Goal: Task Accomplishment & Management: Manage account settings

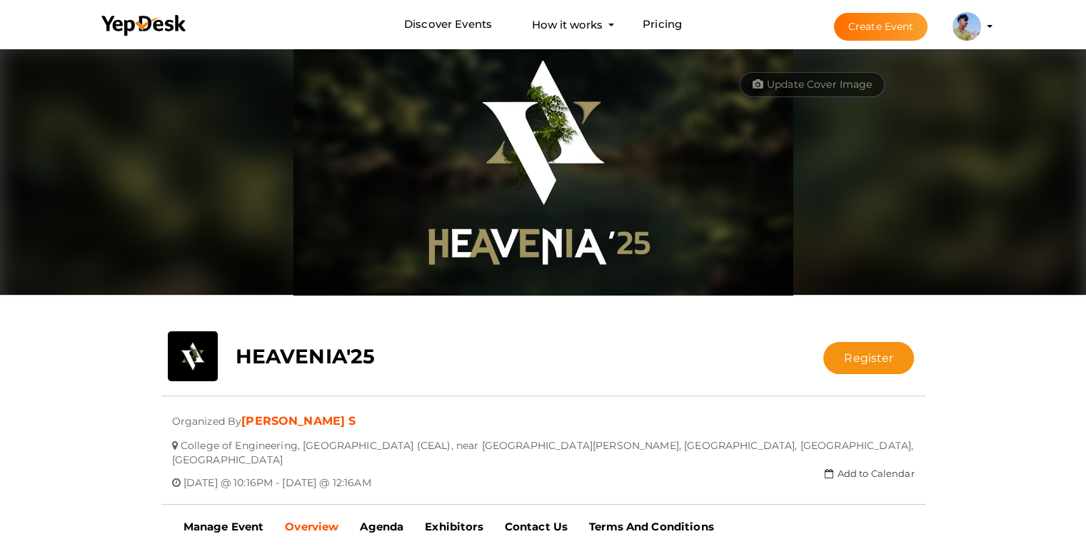
scroll to position [5436, 0]
click at [249, 426] on link "[PERSON_NAME] S" at bounding box center [298, 421] width 114 height 14
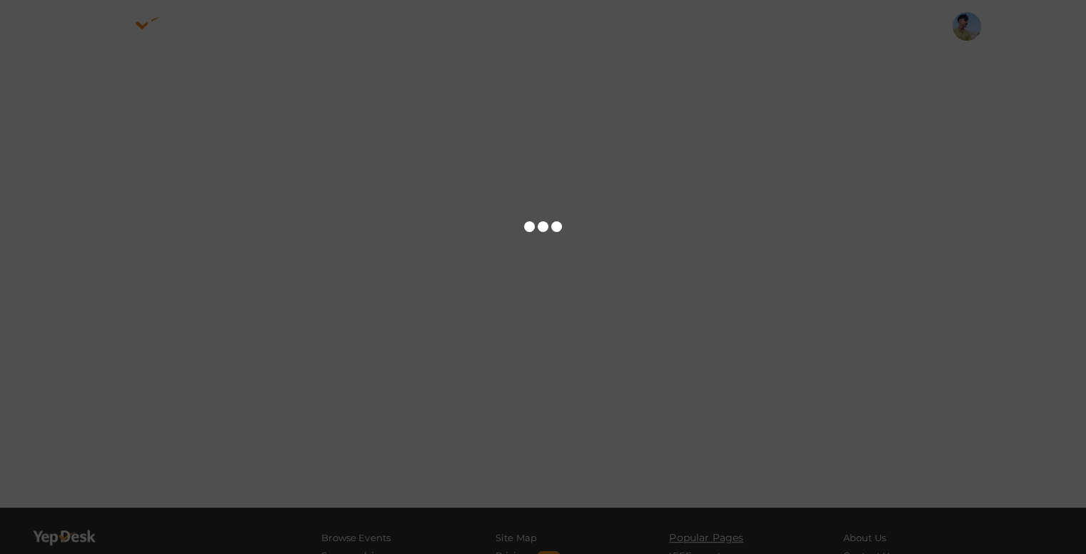
scroll to position [5436, 0]
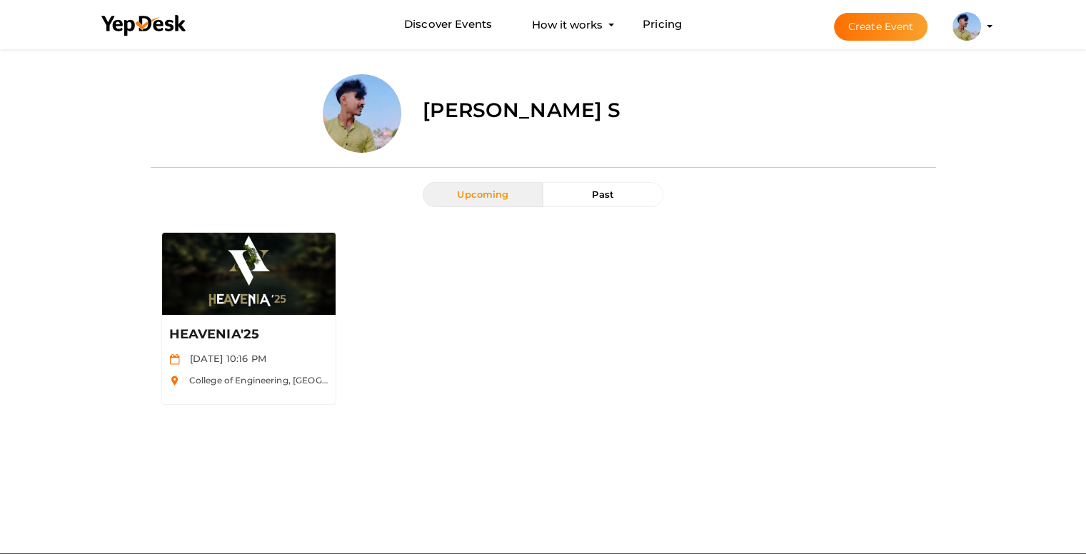
click at [448, 113] on label "[PERSON_NAME] S" at bounding box center [522, 110] width 198 height 29
click at [506, 107] on label "[PERSON_NAME] S" at bounding box center [522, 110] width 198 height 29
click at [956, 29] on img at bounding box center [967, 26] width 29 height 29
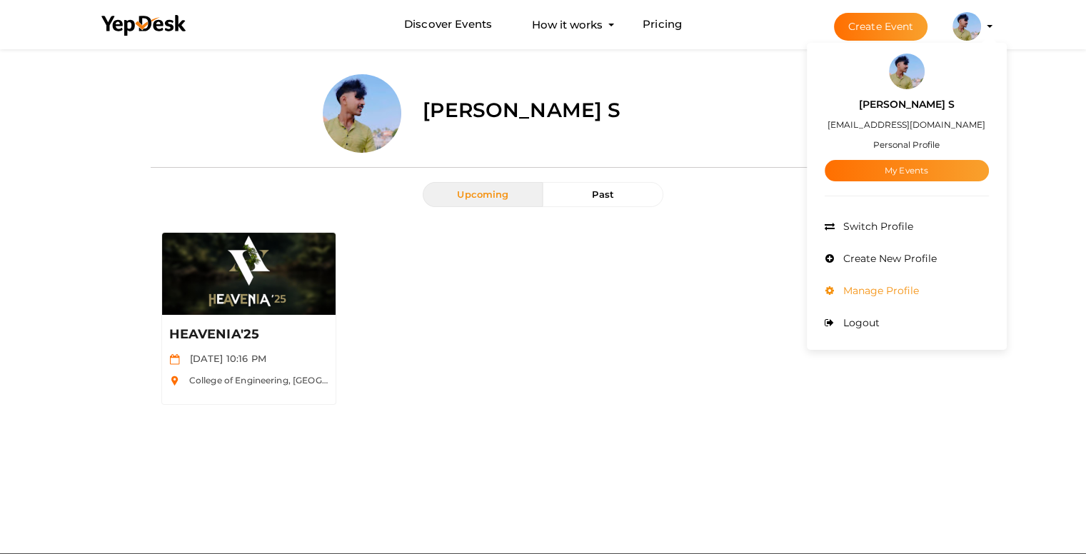
click at [869, 294] on span "Manage Profile" at bounding box center [879, 290] width 79 height 13
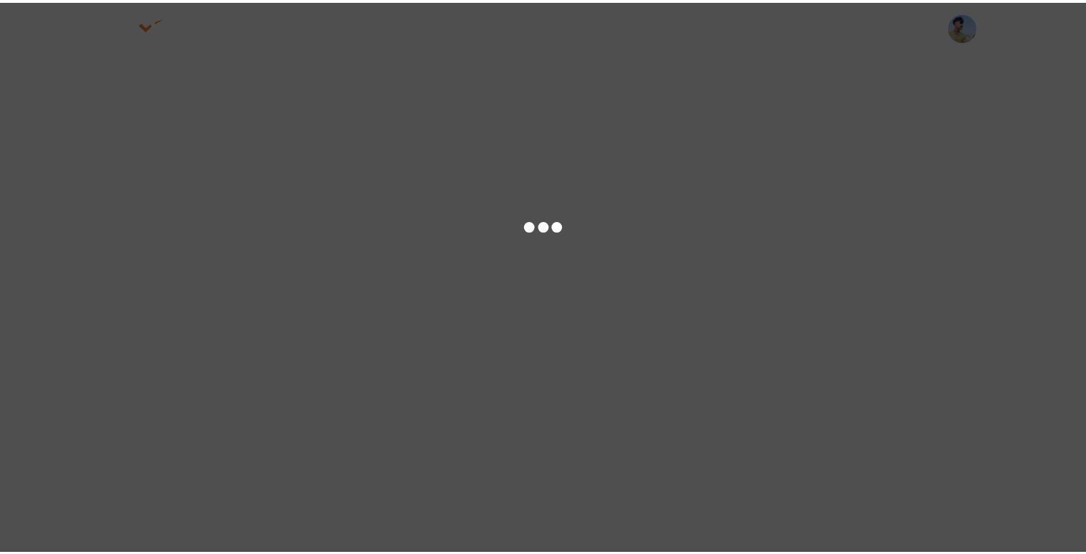
scroll to position [5436, 0]
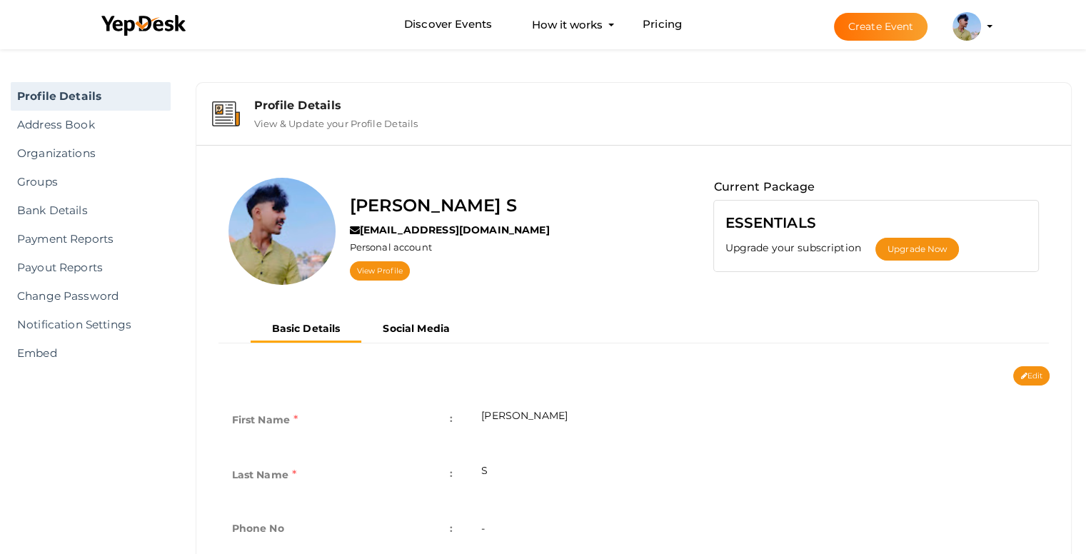
click at [391, 198] on label "Pranav S" at bounding box center [433, 205] width 167 height 27
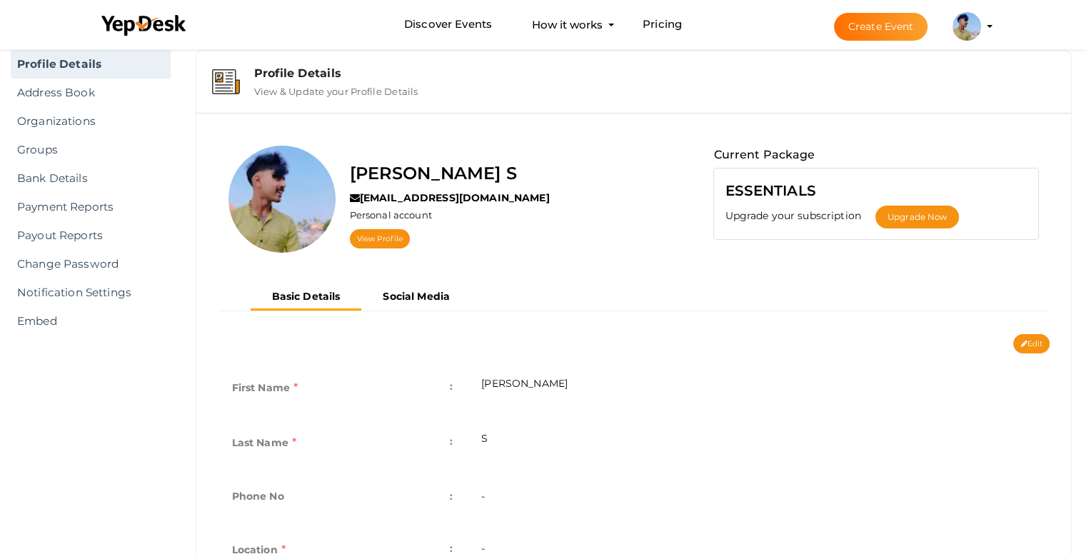
scroll to position [71, 0]
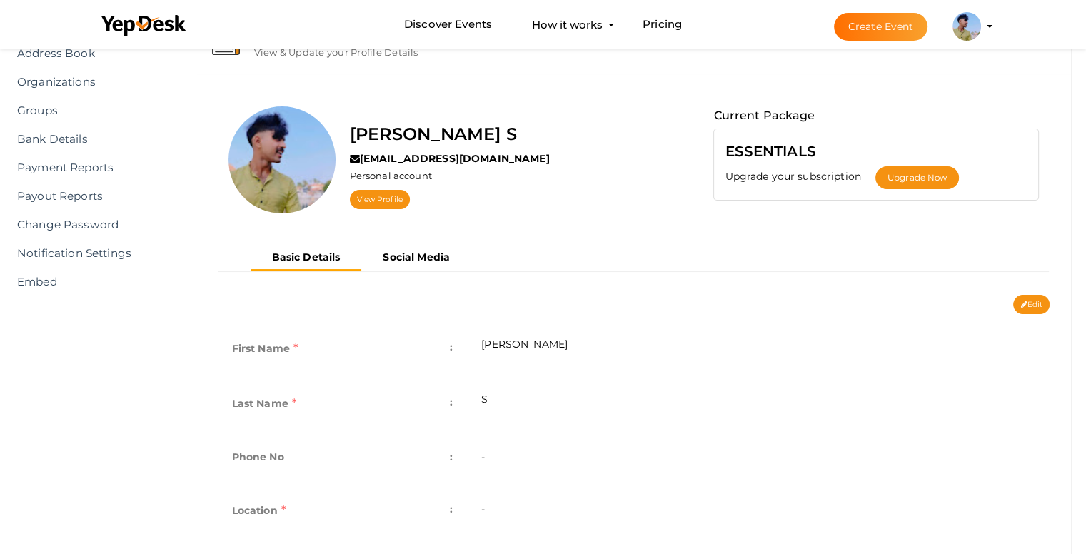
click at [514, 341] on td "Pranav" at bounding box center [758, 350] width 583 height 55
type textarea "Pranav"
click at [514, 341] on td "Pranav" at bounding box center [758, 350] width 583 height 55
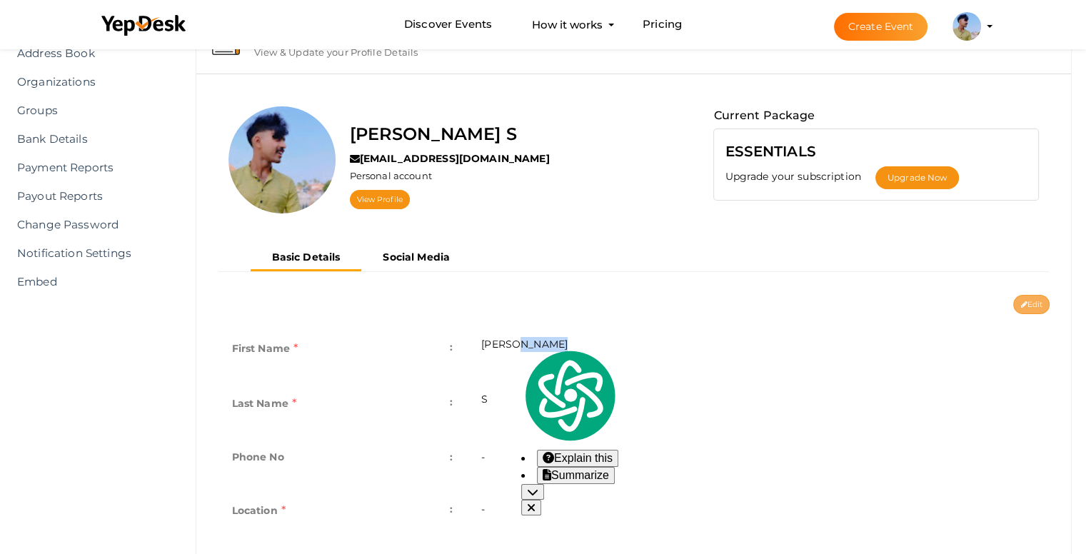
click at [1039, 295] on button "Edit" at bounding box center [1031, 304] width 36 height 19
type input "Pranav"
type input "S"
type input "pranavs"
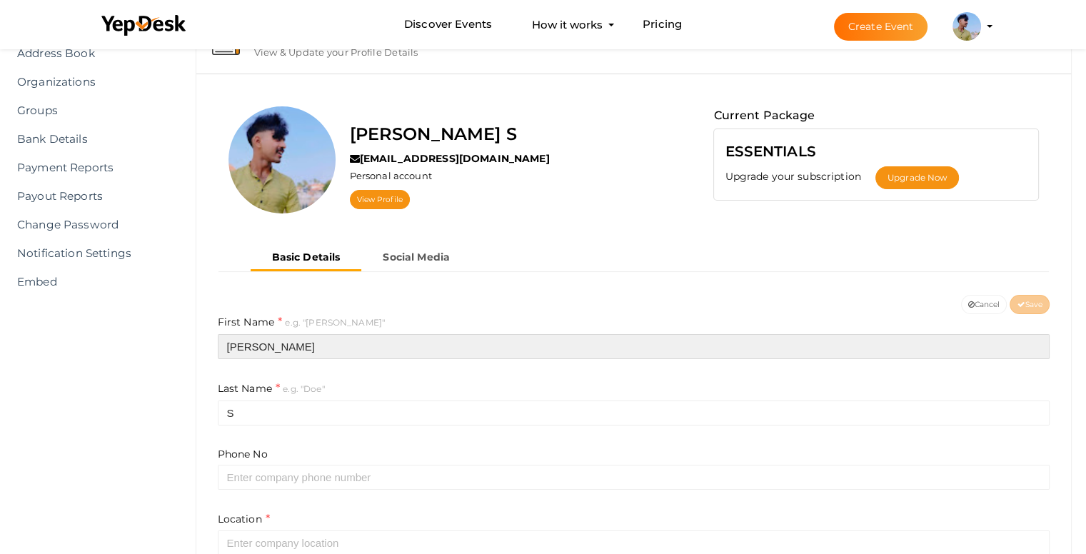
click at [329, 349] on input "Pranav" at bounding box center [634, 346] width 833 height 25
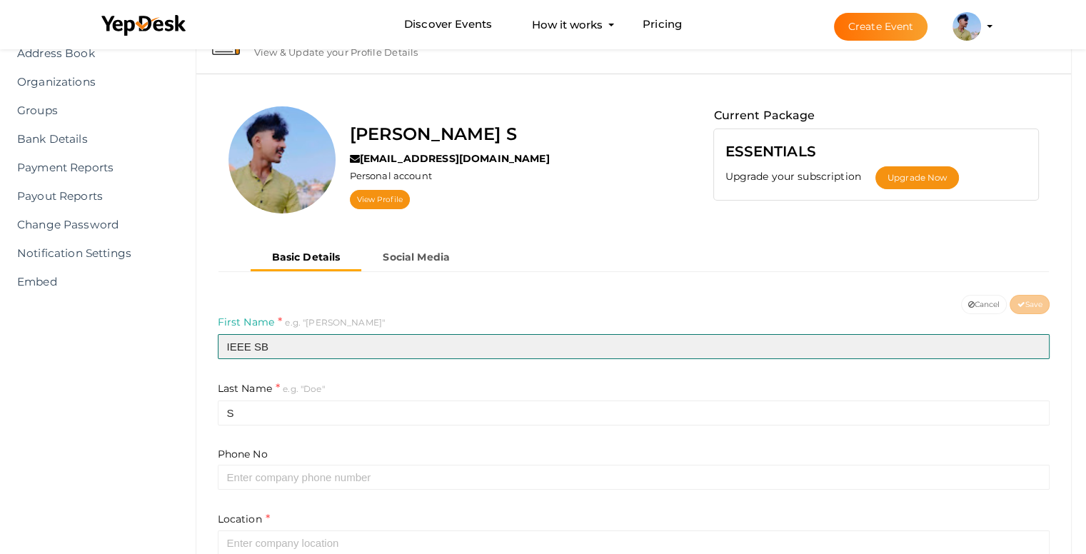
type input "IEEE SB"
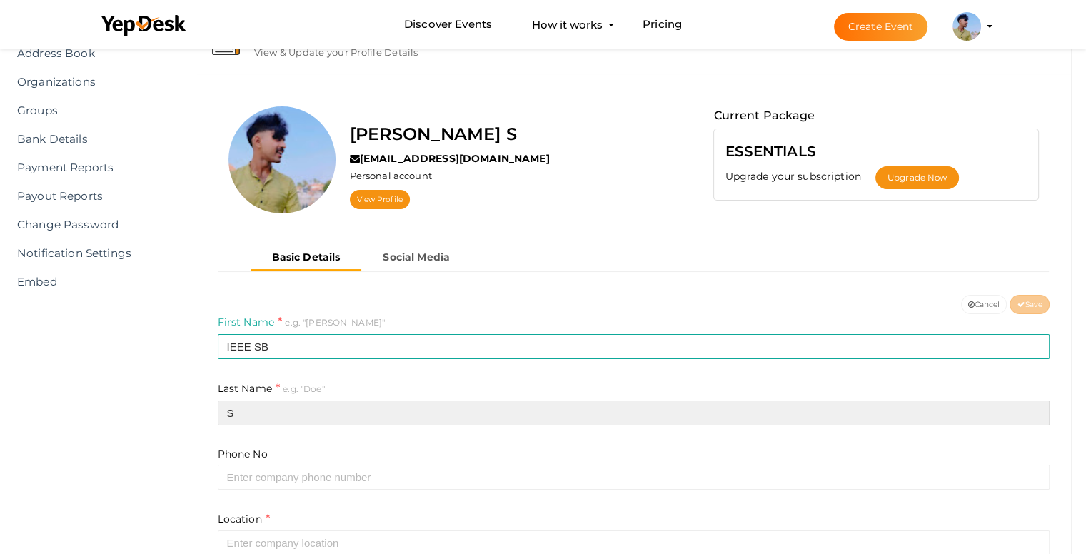
click at [246, 423] on input "S" at bounding box center [634, 413] width 833 height 25
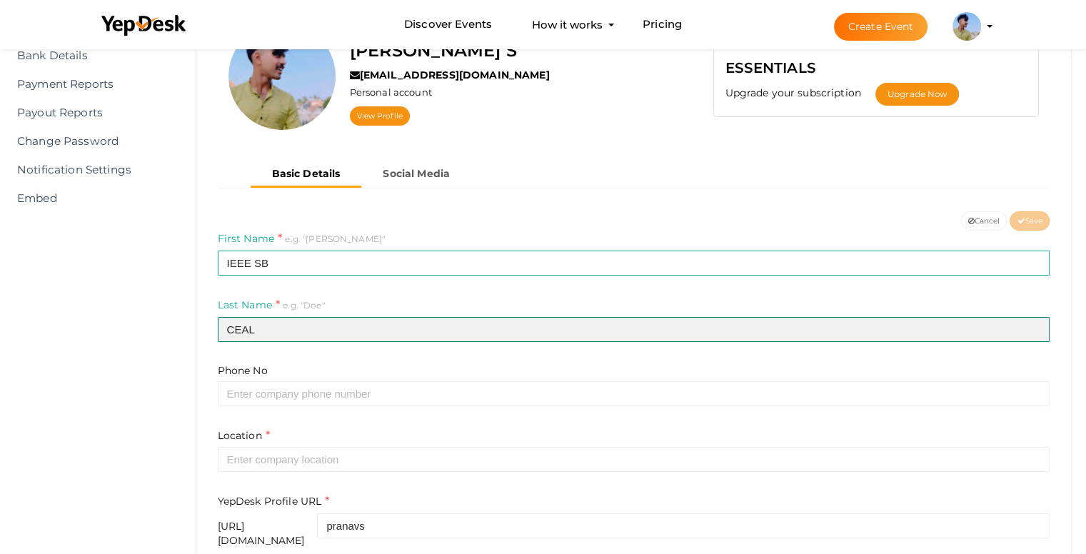
scroll to position [286, 0]
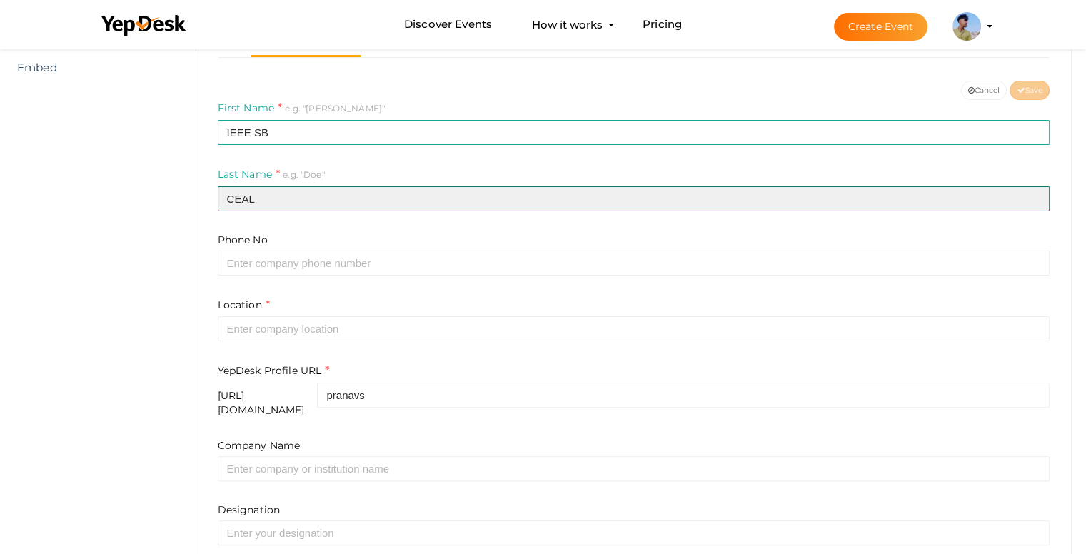
type input "CEAL"
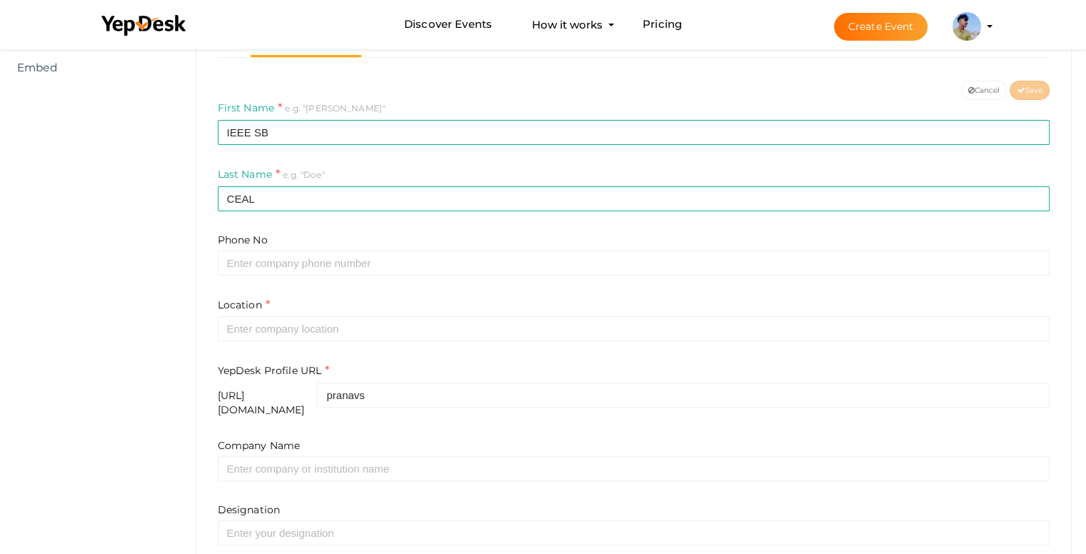
click at [736, 284] on form "First Name e.g. "John" IEEE SB Last Name e.g. "Doe" CEAL Phone No Location YepD…" at bounding box center [634, 364] width 833 height 528
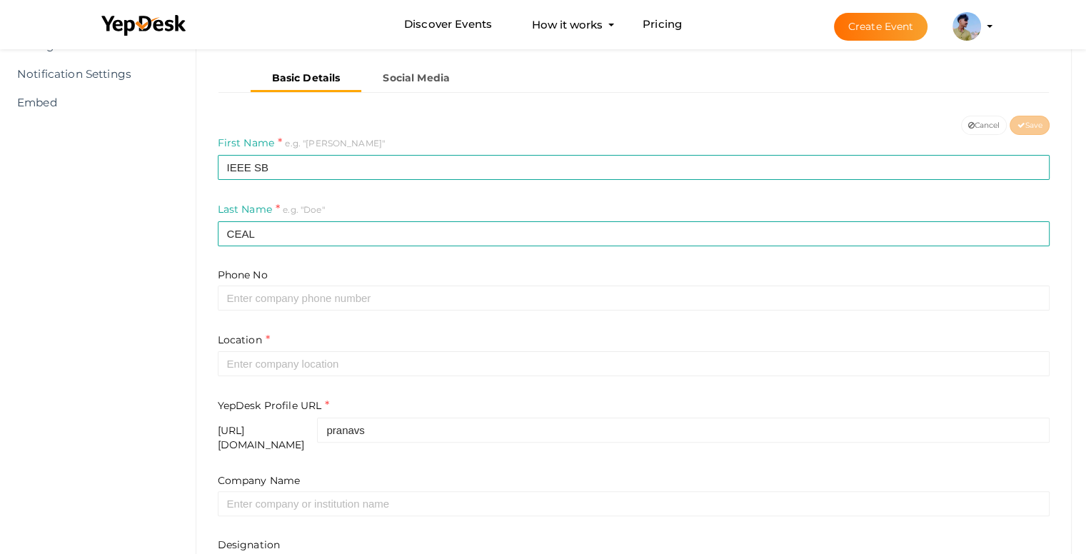
scroll to position [143, 0]
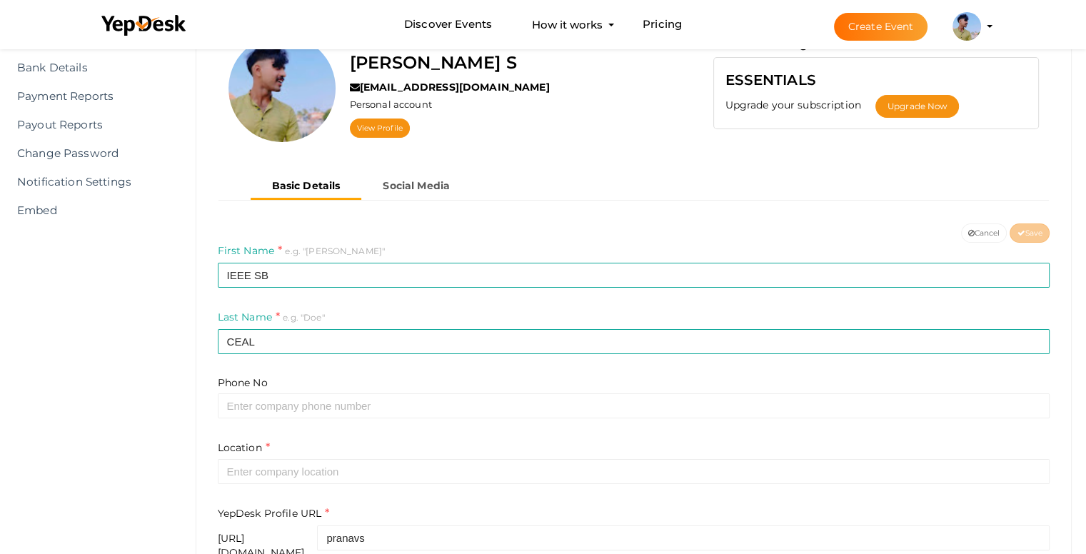
click at [1034, 243] on div "First Name e.g. "John" IEEE SB" at bounding box center [634, 265] width 833 height 45
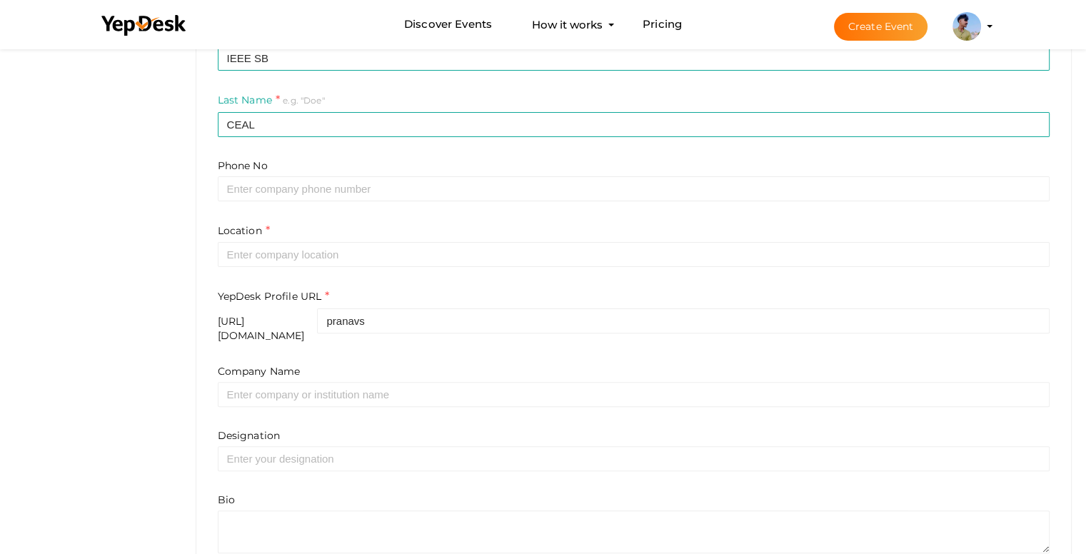
scroll to position [357, 0]
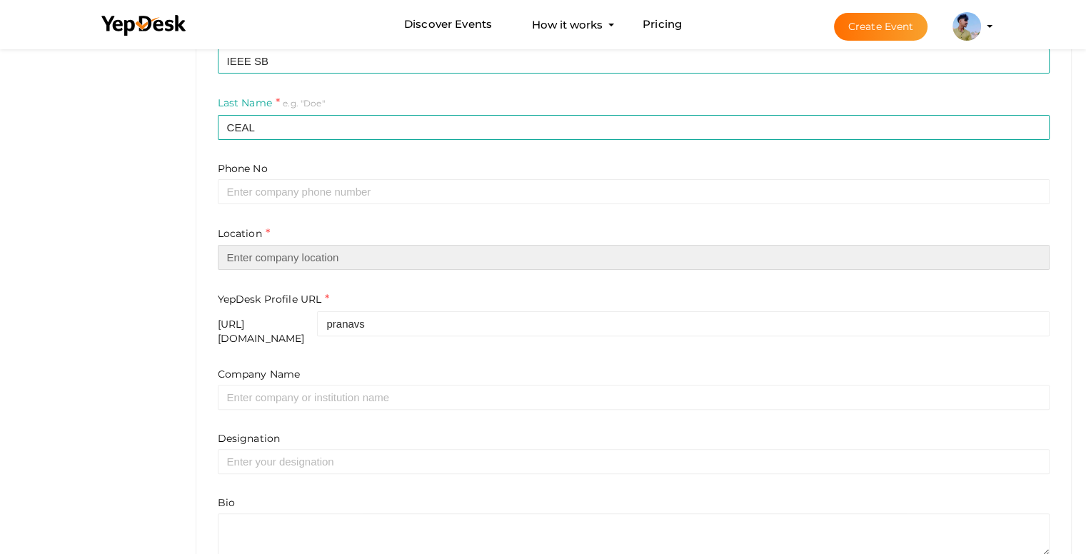
click at [256, 264] on input "text" at bounding box center [634, 257] width 833 height 25
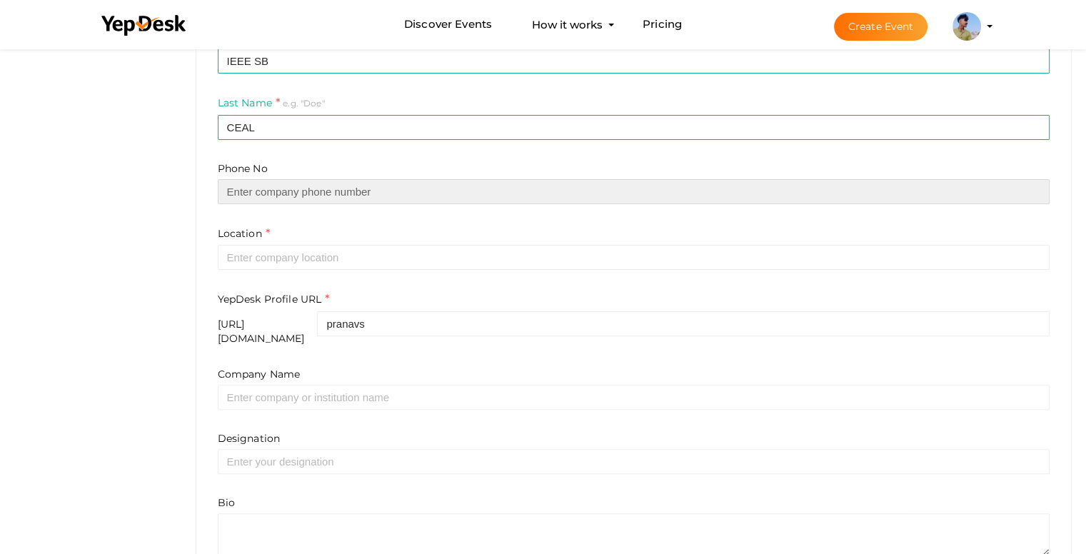
click at [256, 180] on input "text" at bounding box center [634, 191] width 833 height 25
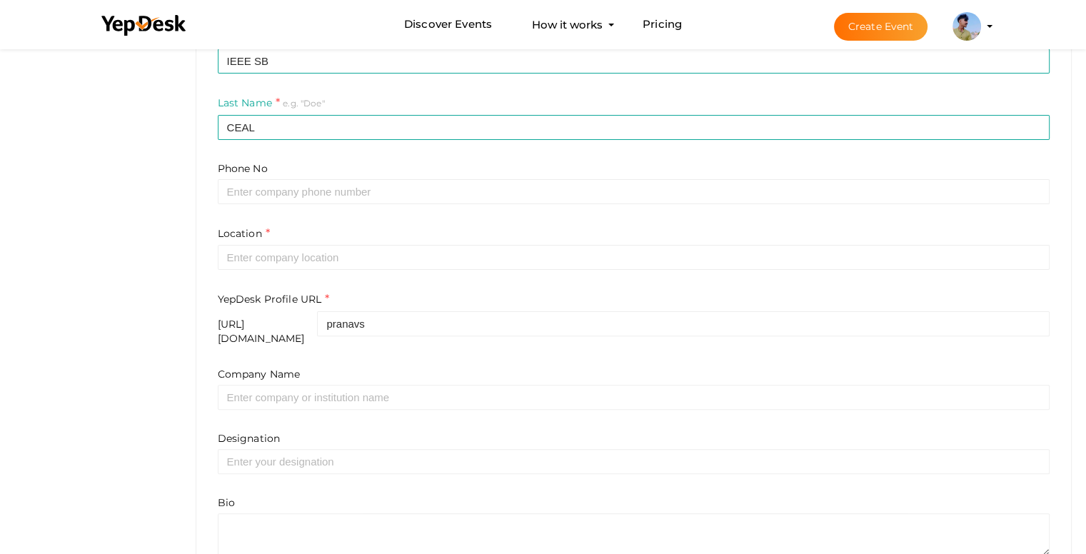
click at [254, 238] on label "Location" at bounding box center [244, 234] width 52 height 16
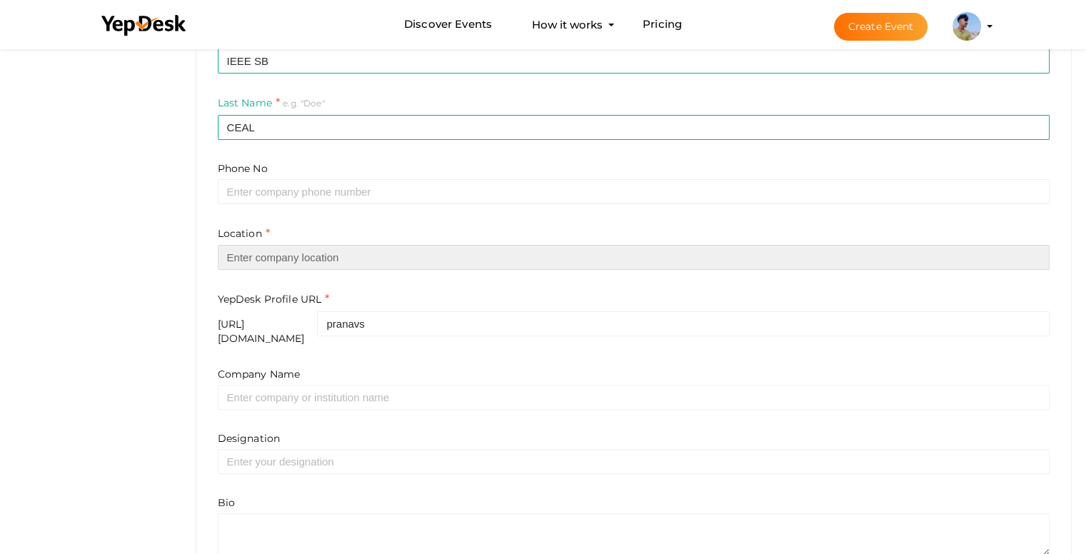
click at [246, 250] on input "text" at bounding box center [634, 257] width 833 height 25
type input "[GEOGRAPHIC_DATA]"
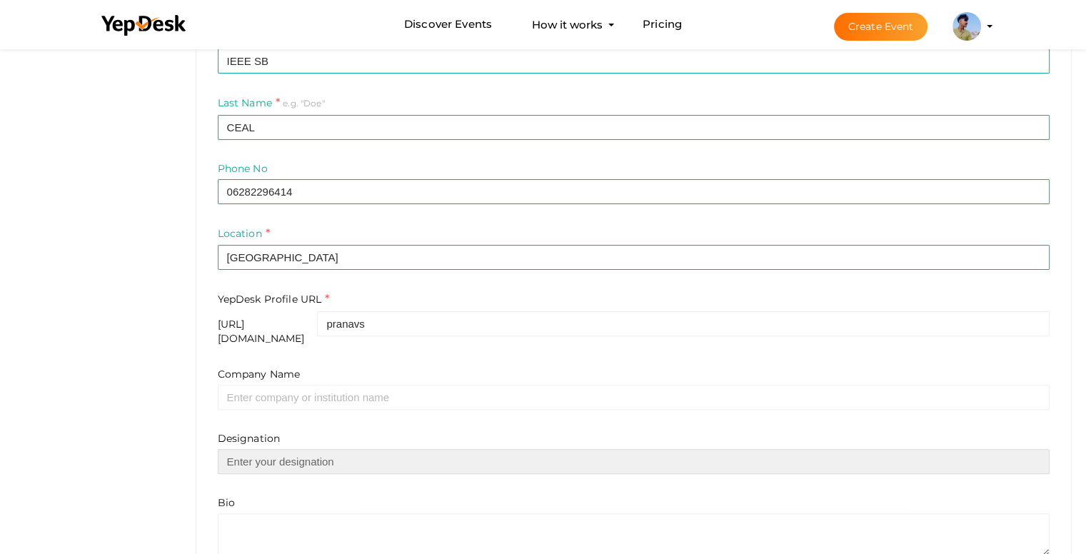
click at [269, 449] on input "text" at bounding box center [634, 461] width 833 height 25
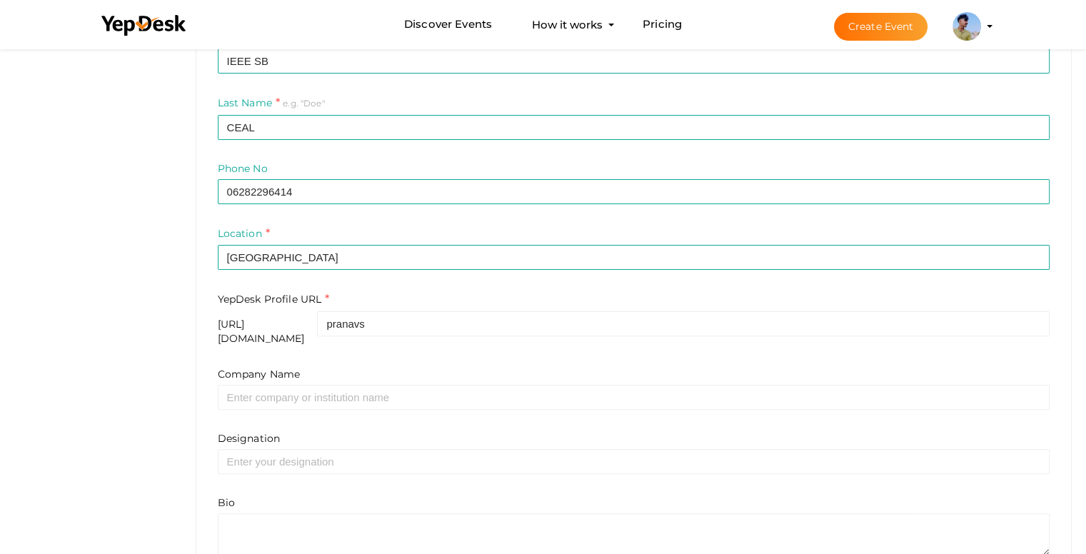
click at [251, 372] on div "Company Name" at bounding box center [634, 388] width 833 height 43
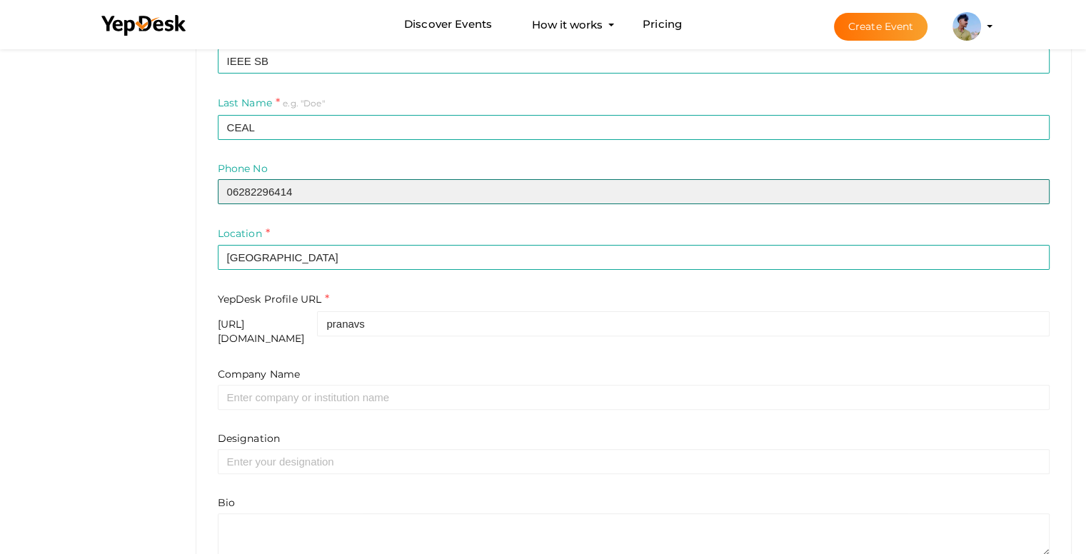
click at [230, 188] on input "06282296414" at bounding box center [634, 191] width 833 height 25
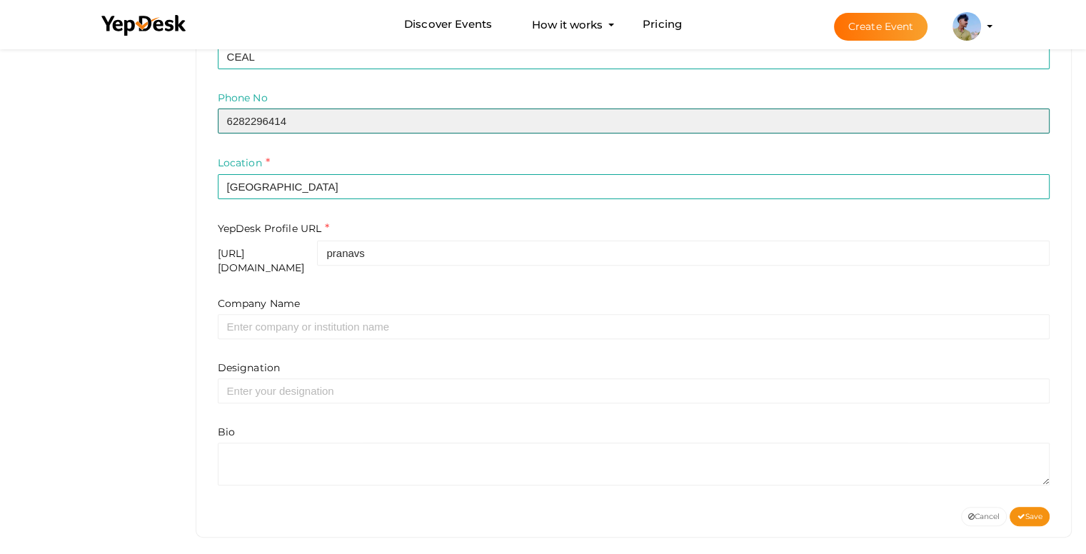
scroll to position [428, 0]
type input "6282296414"
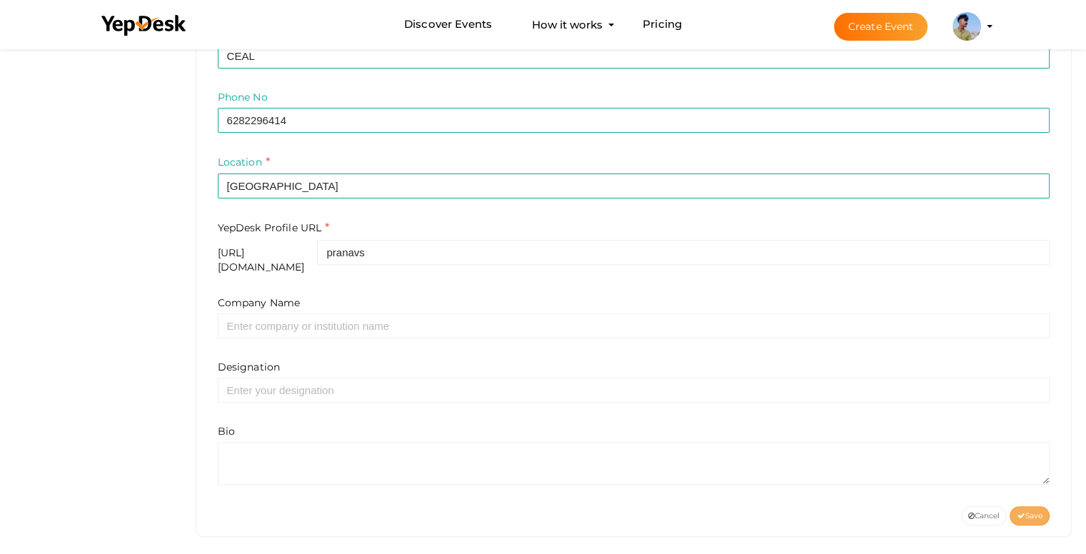
click at [1034, 511] on span "Save" at bounding box center [1030, 515] width 26 height 9
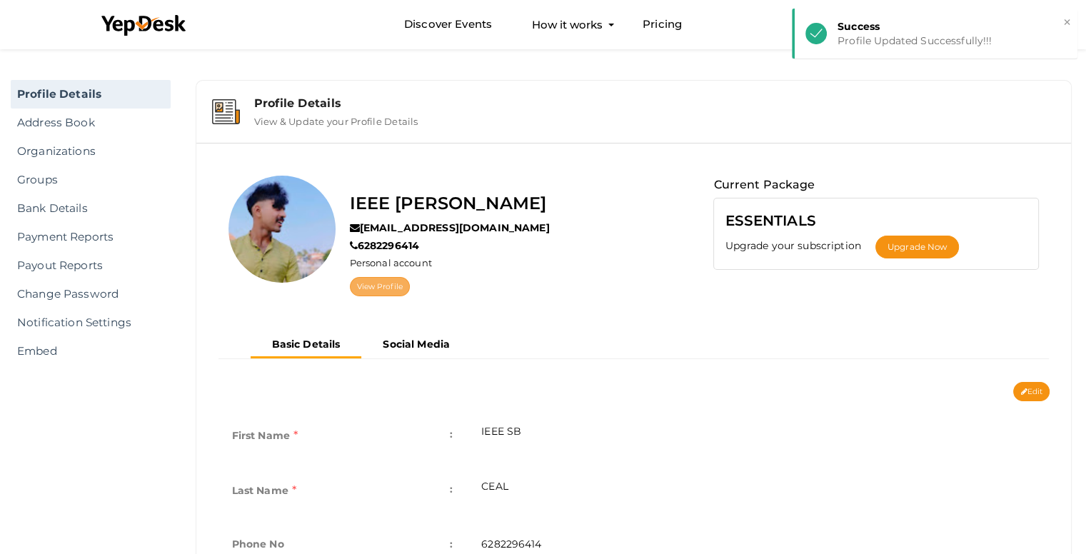
scroll to position [0, 0]
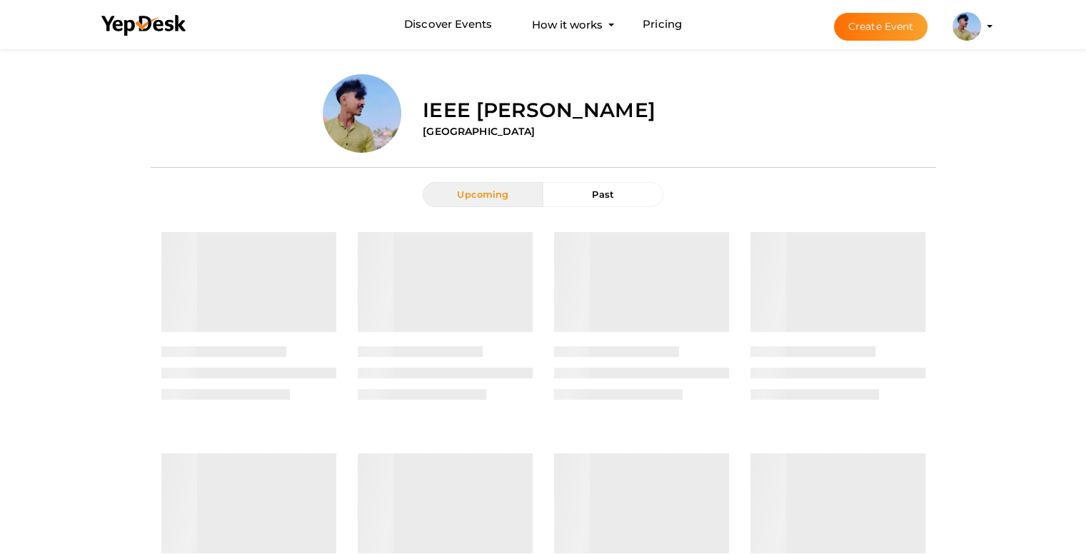
scroll to position [5436, 0]
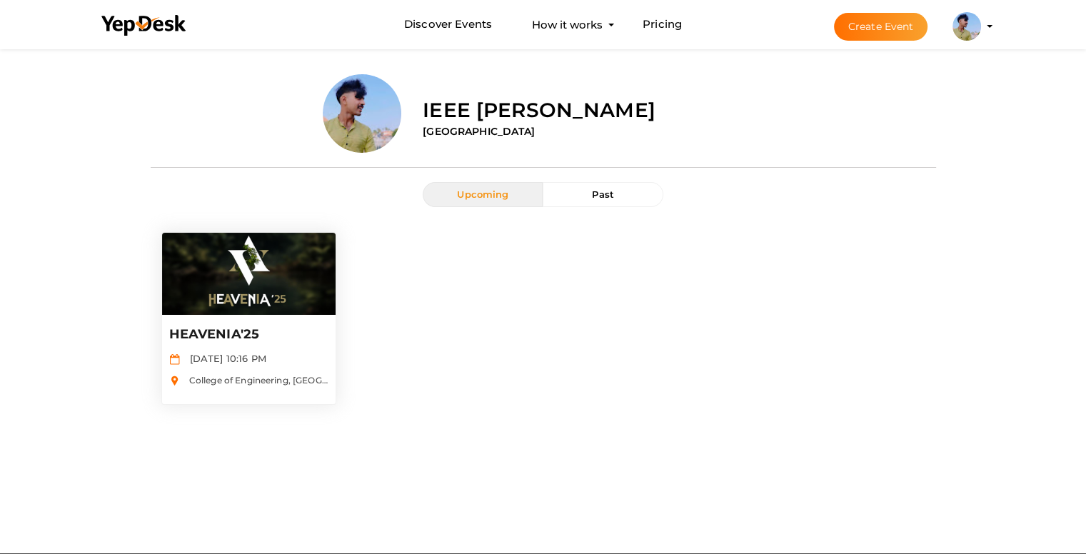
click at [229, 304] on img at bounding box center [249, 274] width 174 height 82
click at [459, 109] on label "IEEE SB CEAL" at bounding box center [539, 110] width 233 height 29
click at [269, 275] on img at bounding box center [249, 274] width 174 height 82
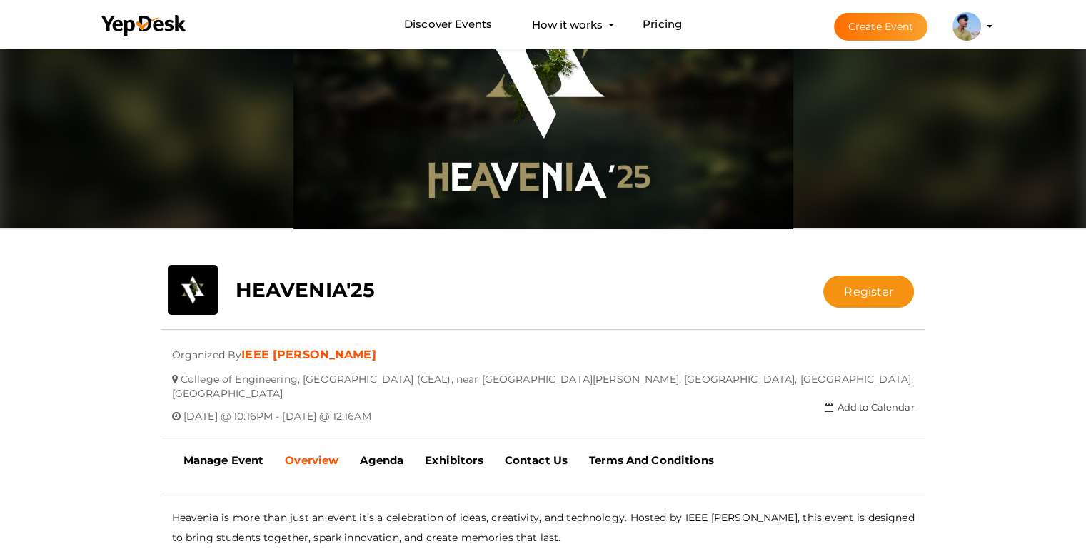
scroll to position [71, 0]
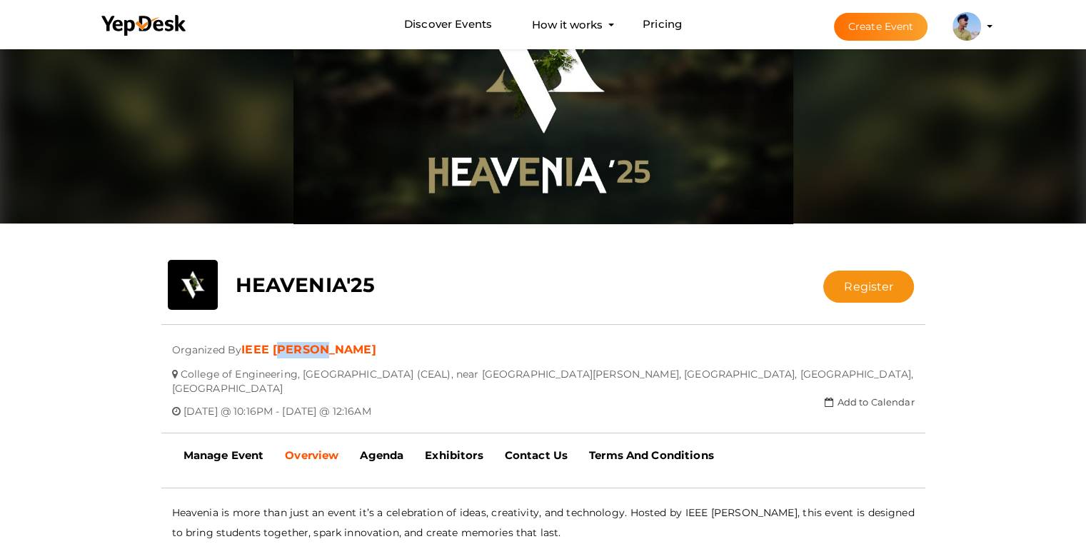
drag, startPoint x: 280, startPoint y: 344, endPoint x: 380, endPoint y: 346, distance: 100.0
type textarea "B CEAL"
click at [380, 346] on div "Organized By IEEE SB CEAL CONTACT" at bounding box center [543, 350] width 764 height 16
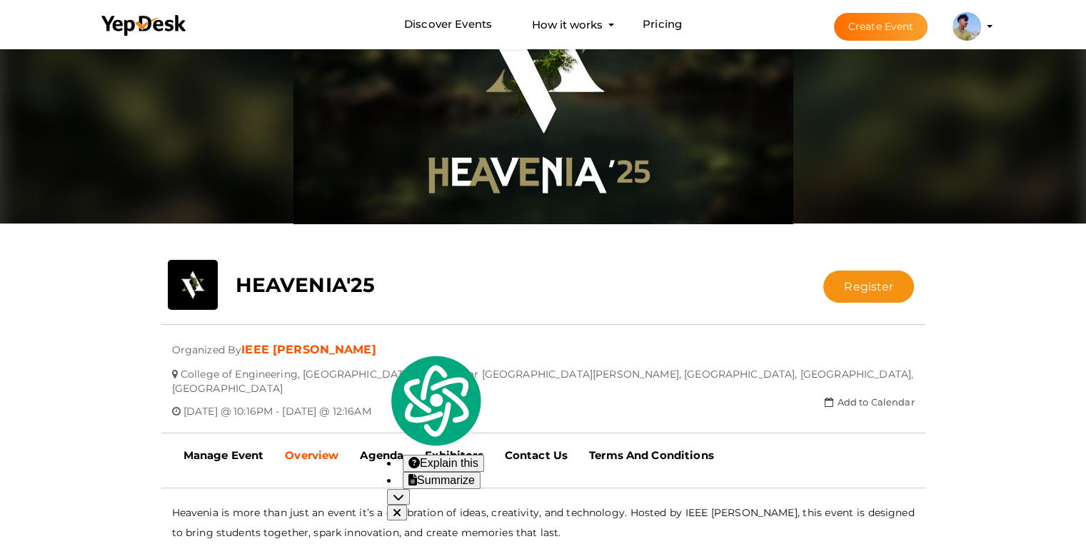
click at [386, 339] on div "Submitted event Event listed by IEEE SB CEAL Organized By IEEE SB CEAL CONTACT …" at bounding box center [543, 338] width 764 height 7
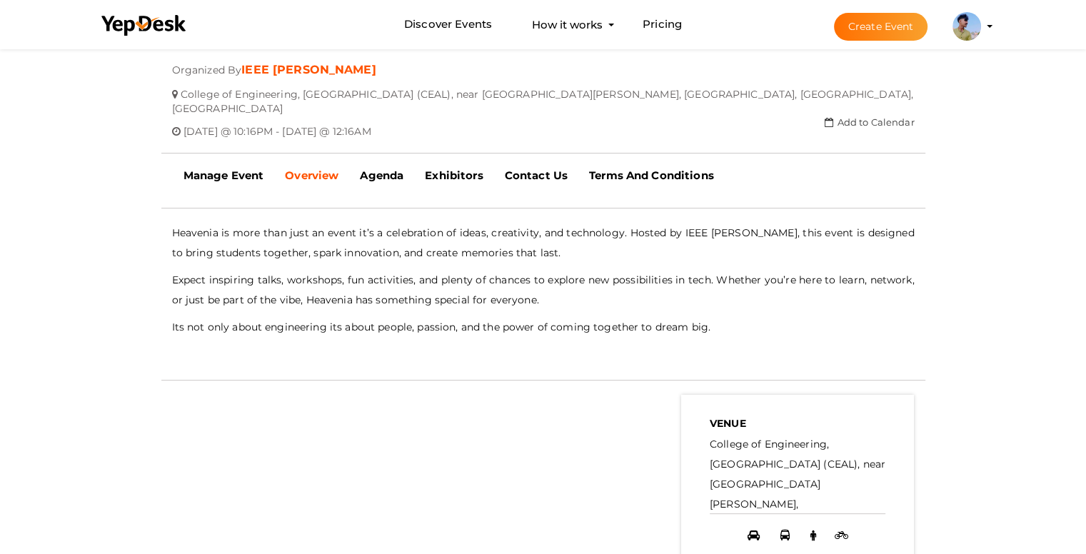
scroll to position [357, 0]
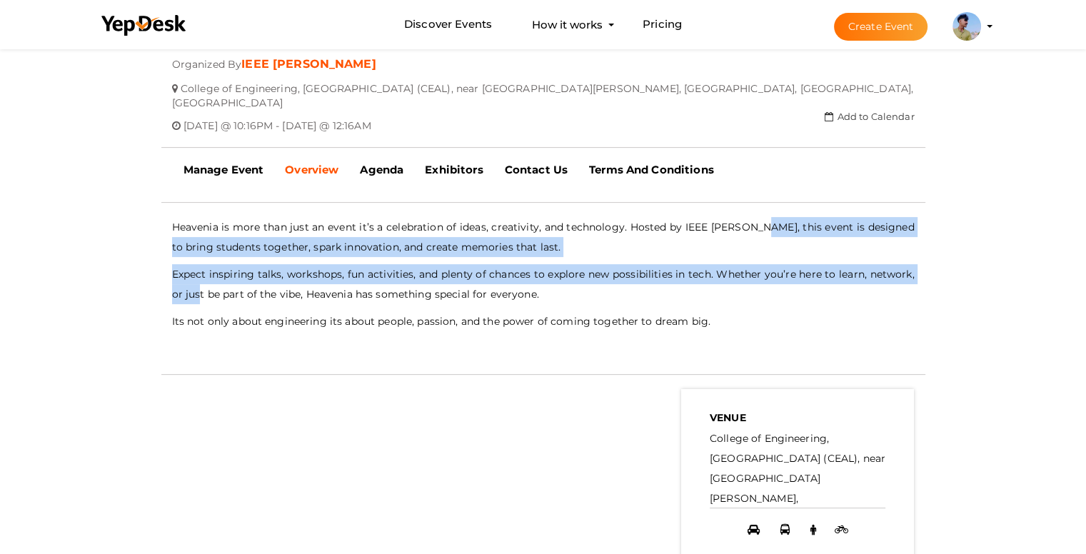
drag, startPoint x: 777, startPoint y: 210, endPoint x: 178, endPoint y: 288, distance: 604.2
click at [191, 286] on div "Heavenia is more than just an event it’s a celebration of ideas, creativity, an…" at bounding box center [543, 274] width 743 height 114
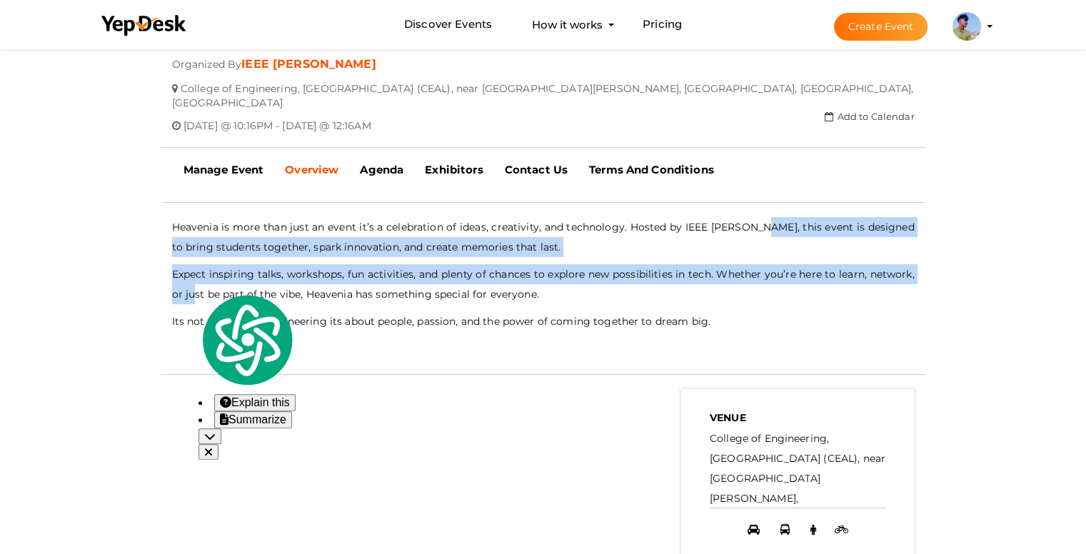
click at [178, 288] on div "Heavenia is more than just an event it’s a celebration of ideas, creativity, an…" at bounding box center [543, 274] width 743 height 114
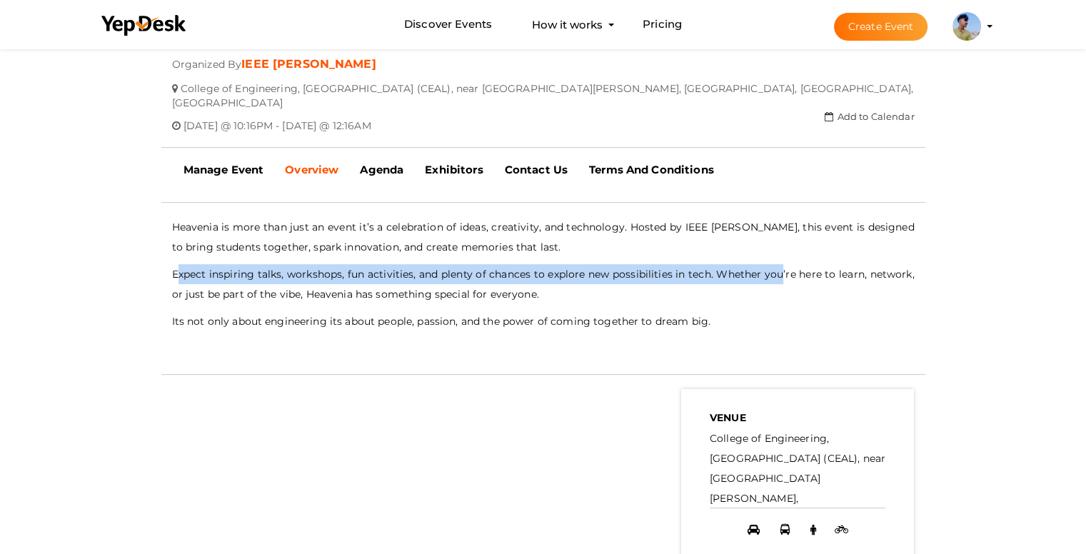
drag, startPoint x: 177, startPoint y: 266, endPoint x: 783, endPoint y: 265, distance: 605.6
click at [783, 265] on p "Expect inspiring talks, workshops, fun activities, and plenty of chances to exp…" at bounding box center [543, 284] width 743 height 40
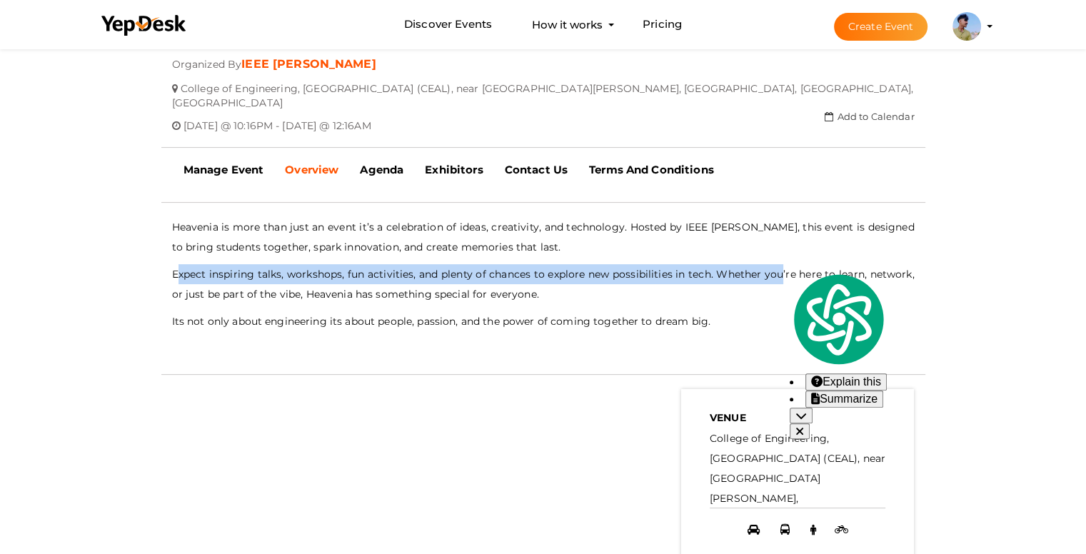
drag, startPoint x: 580, startPoint y: 265, endPoint x: 571, endPoint y: 268, distance: 9.0
click at [578, 265] on p "Expect inspiring talks, workshops, fun activities, and plenty of chances to exp…" at bounding box center [543, 284] width 743 height 40
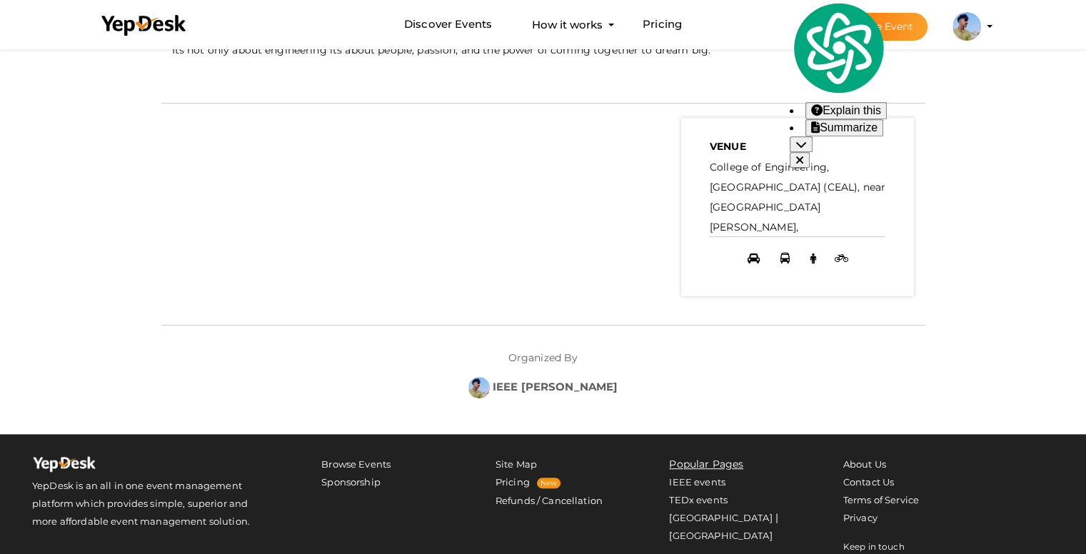
scroll to position [643, 0]
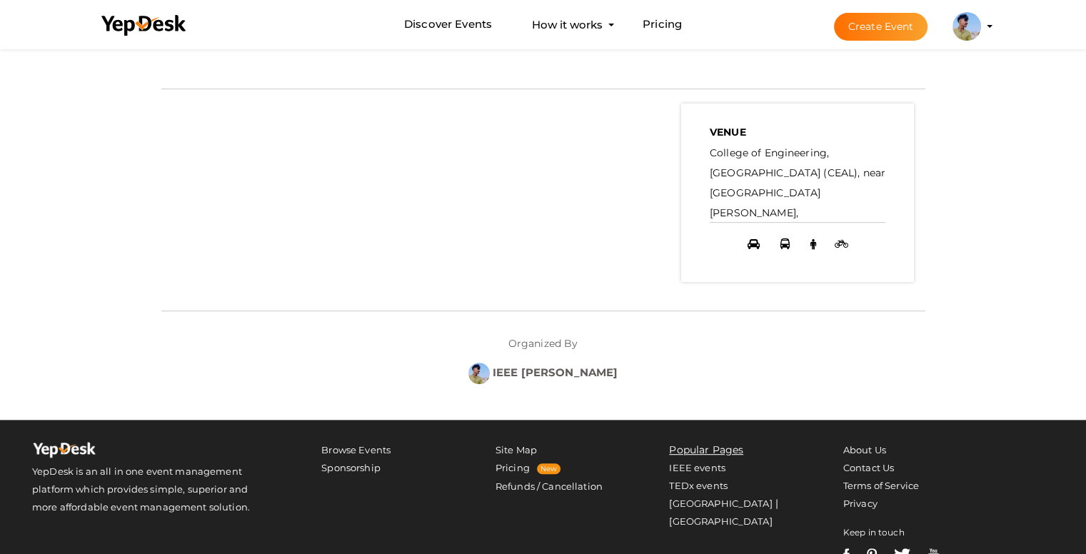
click at [211, 298] on div at bounding box center [543, 310] width 764 height 29
drag, startPoint x: 211, startPoint y: 298, endPoint x: 411, endPoint y: 299, distance: 199.2
click at [212, 298] on div at bounding box center [543, 310] width 764 height 29
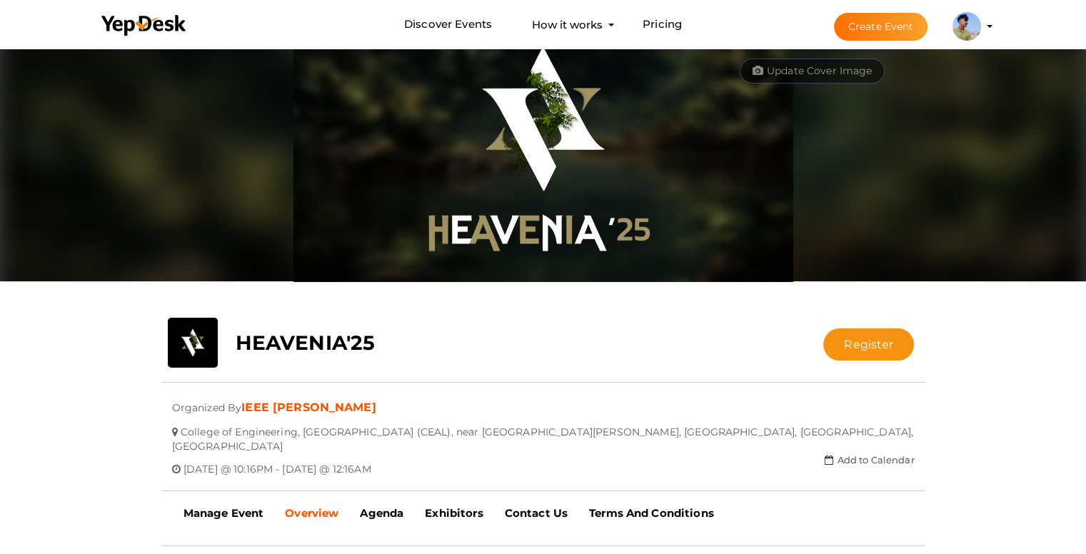
scroll to position [0, 0]
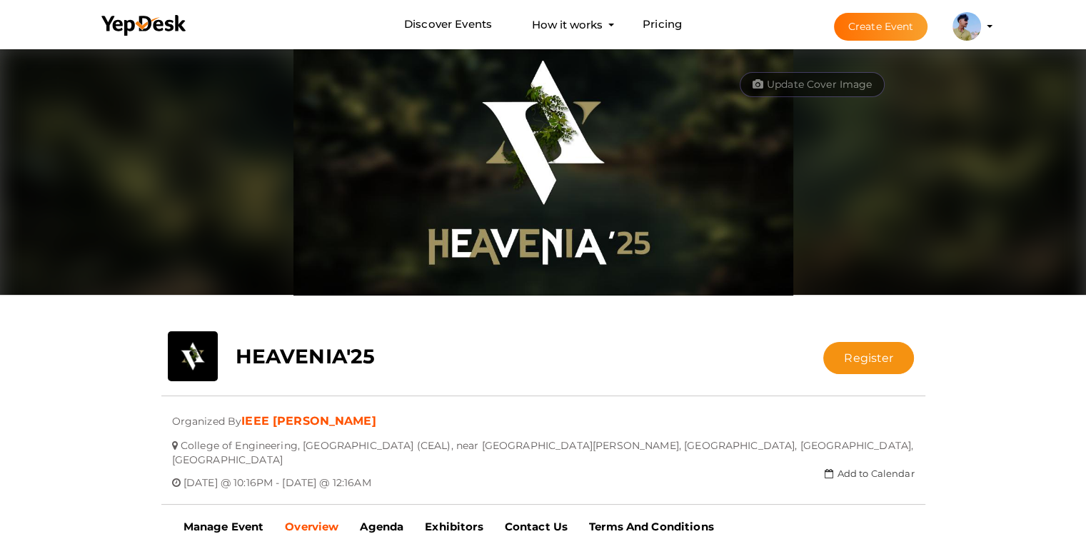
click at [967, 27] on img at bounding box center [967, 26] width 29 height 29
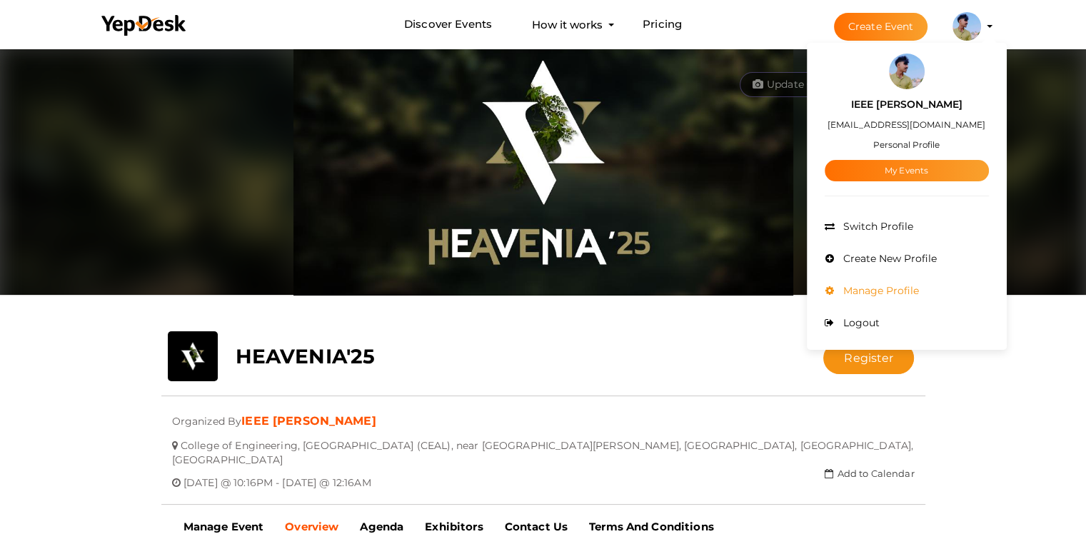
click at [854, 295] on span "Manage Profile" at bounding box center [879, 290] width 79 height 13
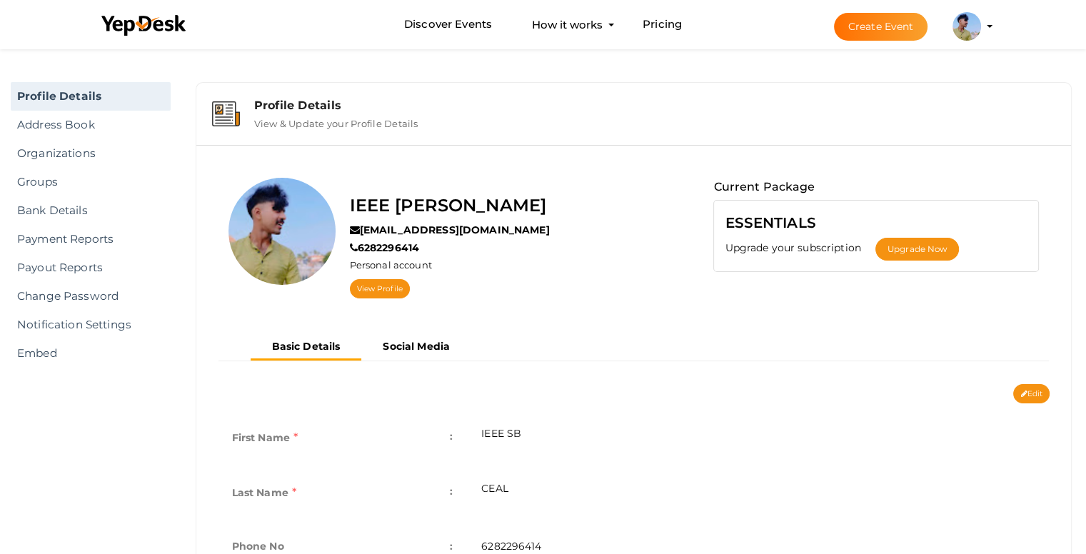
scroll to position [5436, 0]
click at [291, 240] on img at bounding box center [282, 231] width 107 height 107
click at [290, 201] on input "file" at bounding box center [287, 197] width 25 height 25
click at [280, 198] on input "file" at bounding box center [287, 197] width 25 height 25
type input "C:\fakepath\Facebook post - 1.png"
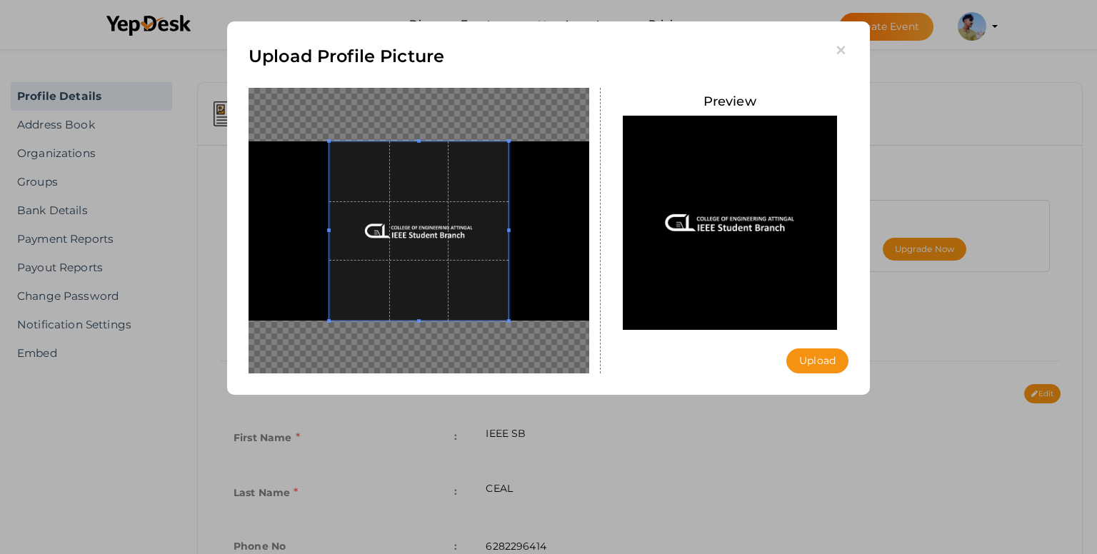
drag, startPoint x: 452, startPoint y: 256, endPoint x: 434, endPoint y: 256, distance: 17.9
click at [434, 256] on span at bounding box center [418, 230] width 179 height 179
click at [837, 361] on button "Upload" at bounding box center [817, 361] width 62 height 25
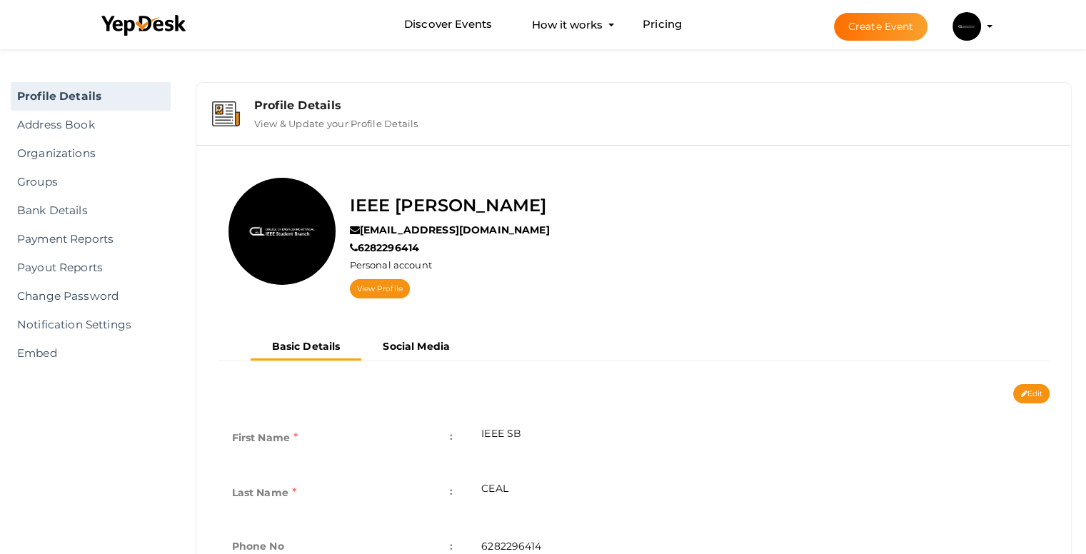
scroll to position [5436, 0]
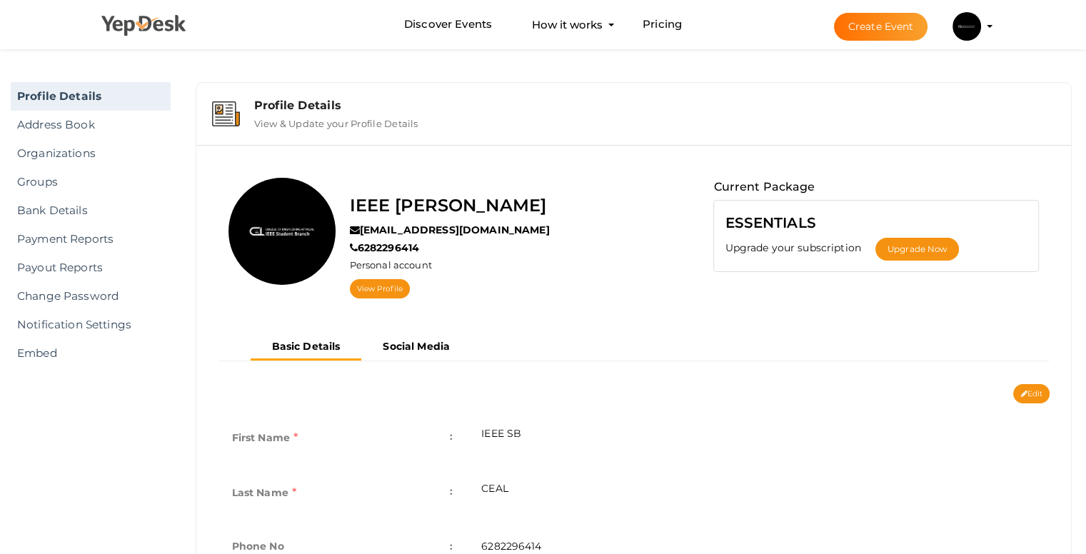
click at [137, 24] on use at bounding box center [143, 25] width 84 height 21
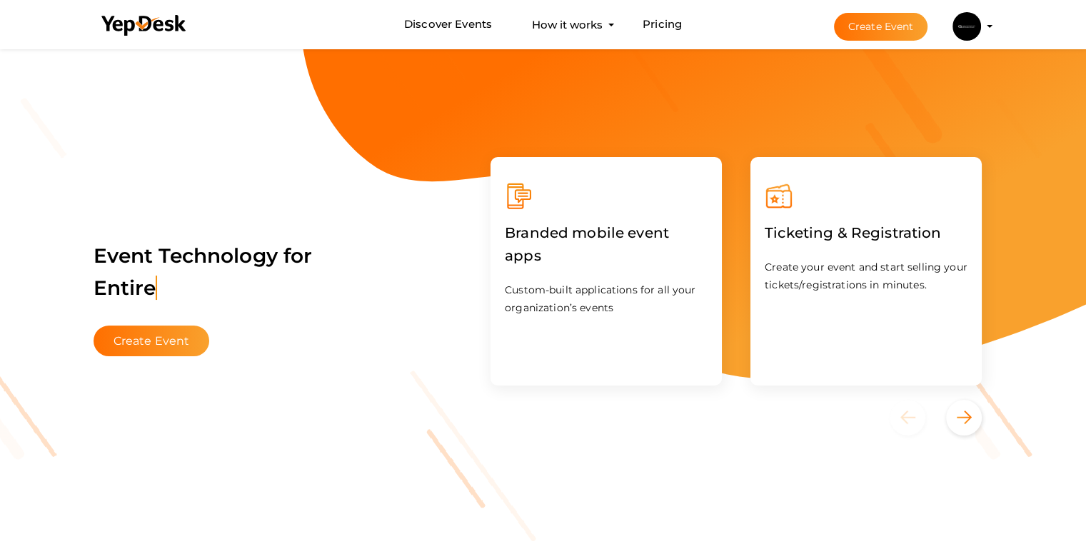
click at [591, 206] on div "Branded mobile event apps Custom-built applications for all your organization’s…" at bounding box center [606, 271] width 231 height 229
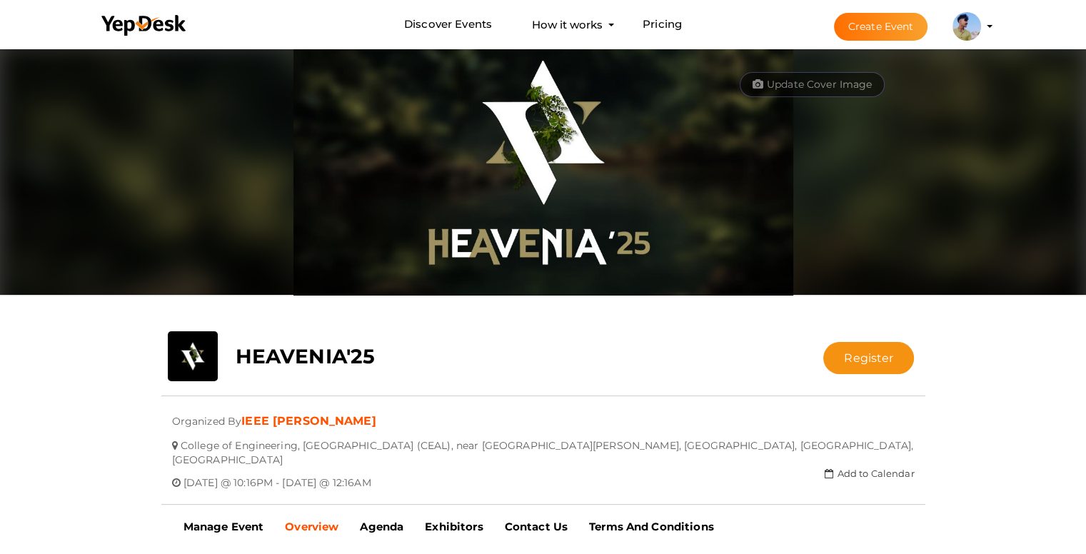
click at [301, 420] on link "IEEE [PERSON_NAME]" at bounding box center [308, 421] width 135 height 14
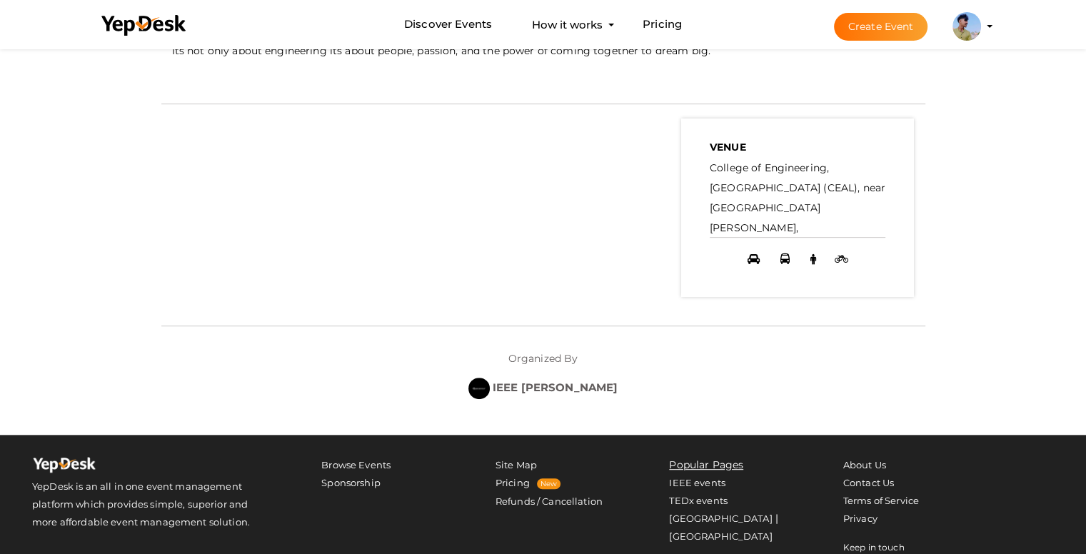
scroll to position [623, 0]
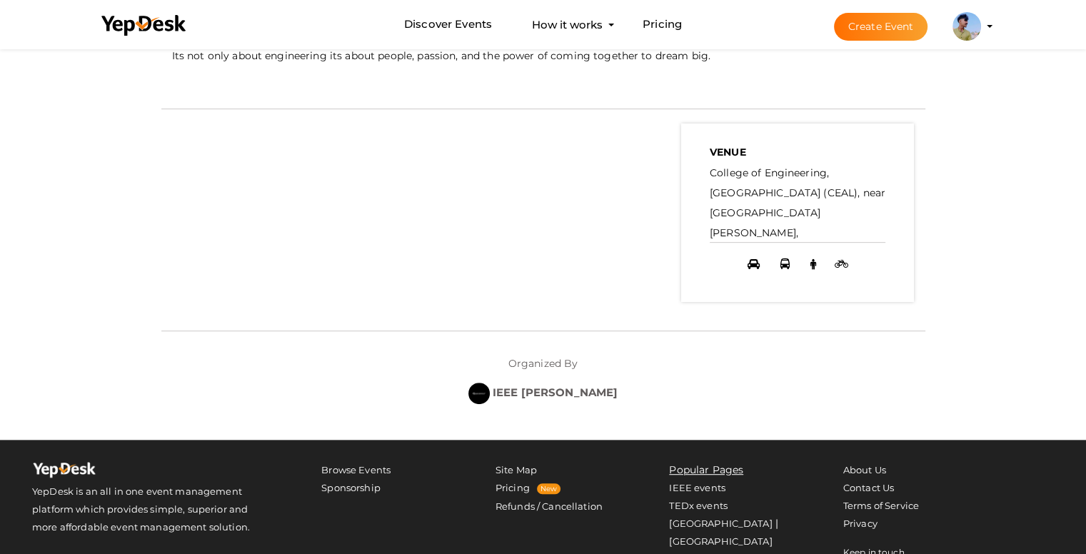
click at [171, 316] on div at bounding box center [543, 330] width 764 height 29
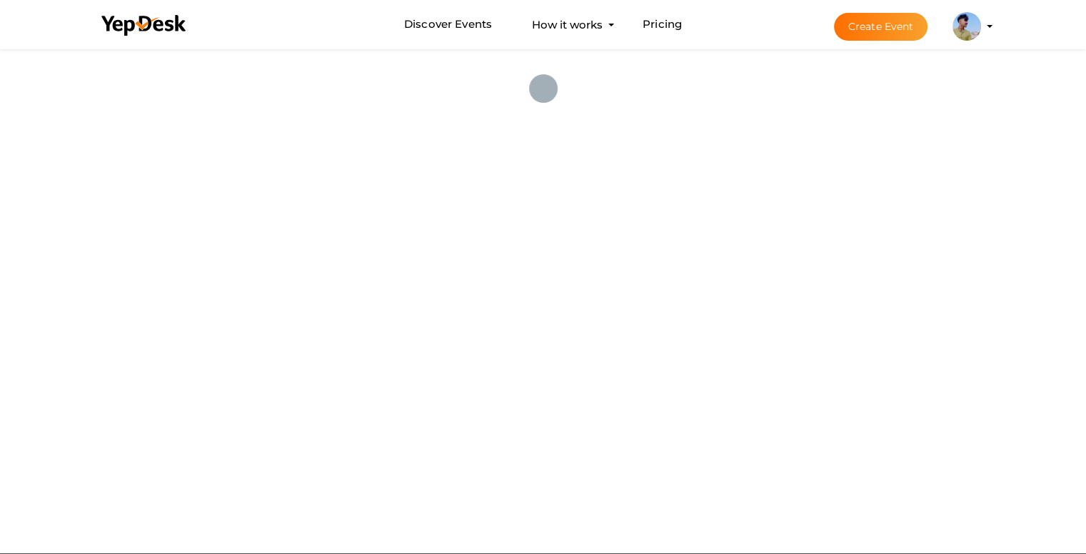
scroll to position [5436, 0]
